Goal: Task Accomplishment & Management: Manage account settings

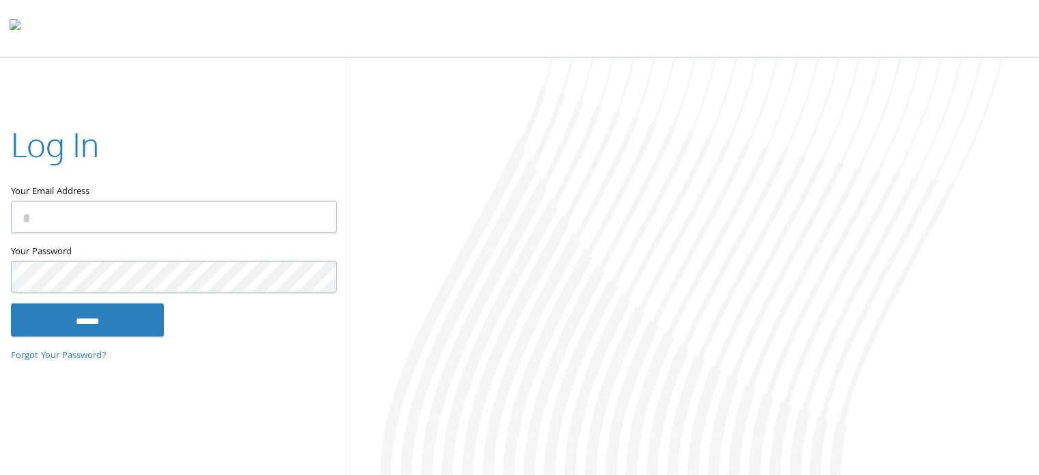
type input "**********"
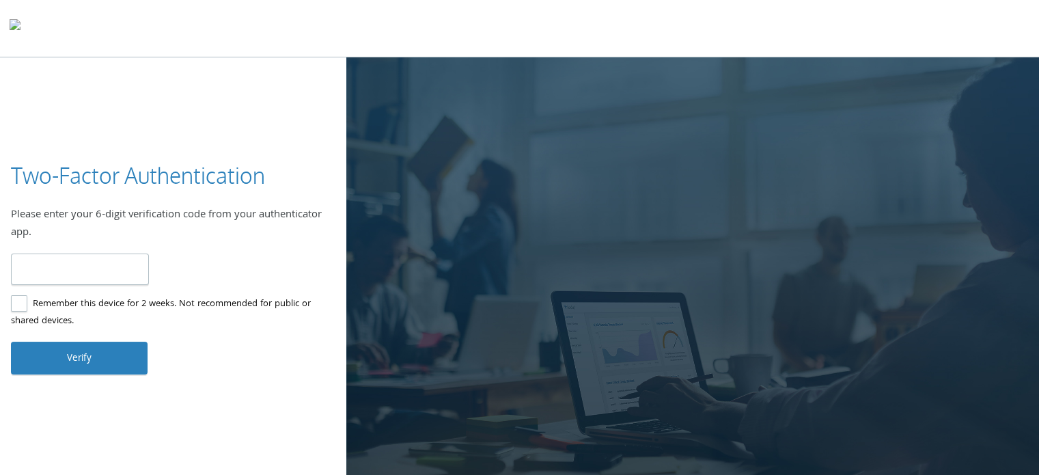
type input "*"
type input "******"
